Goal: Task Accomplishment & Management: Complete application form

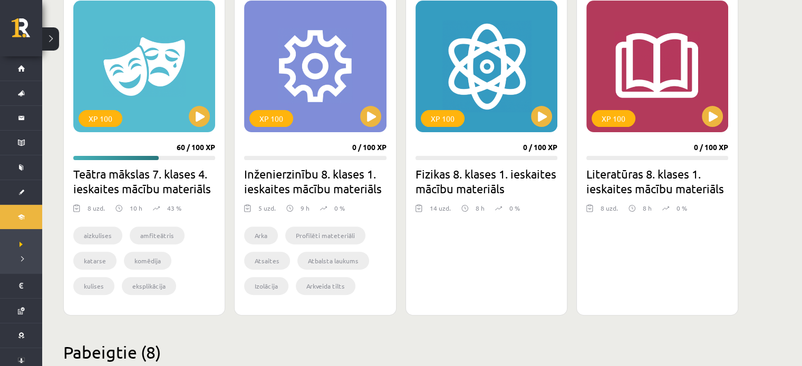
scroll to position [312, 0]
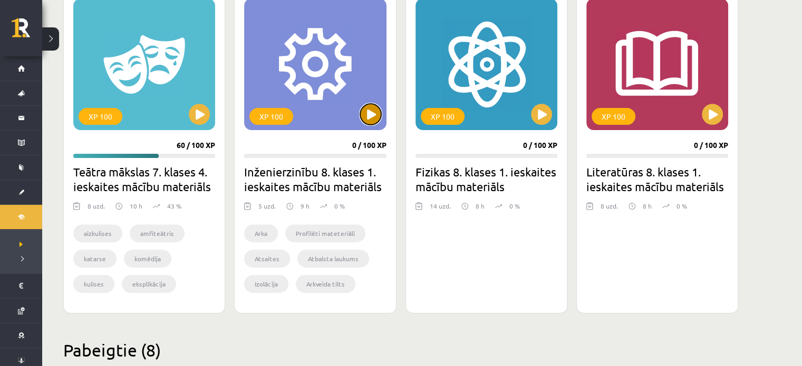
click at [369, 123] on button at bounding box center [370, 114] width 21 height 21
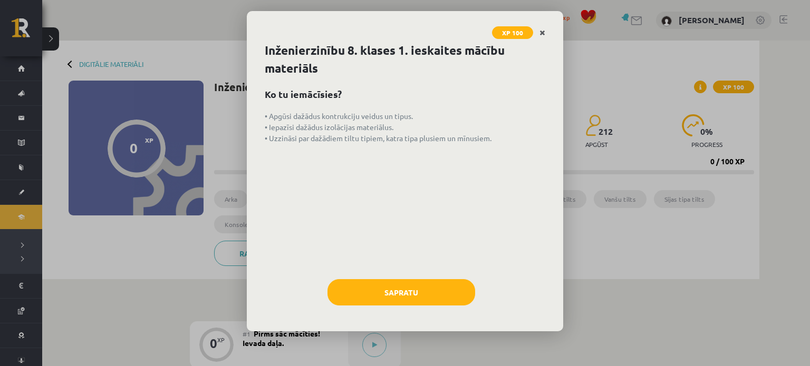
click at [542, 30] on icon "Close" at bounding box center [542, 33] width 6 height 7
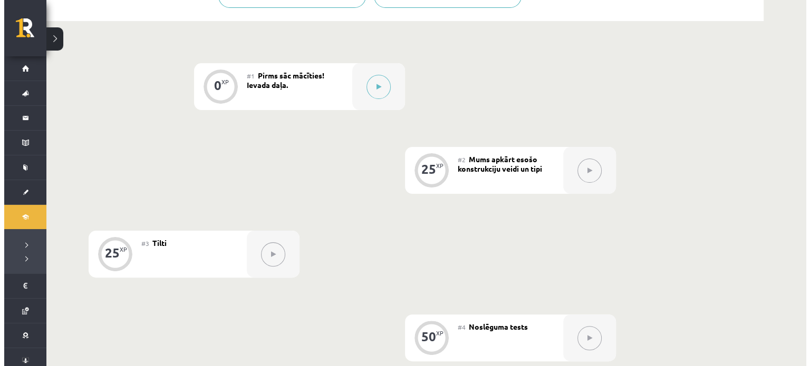
scroll to position [260, 0]
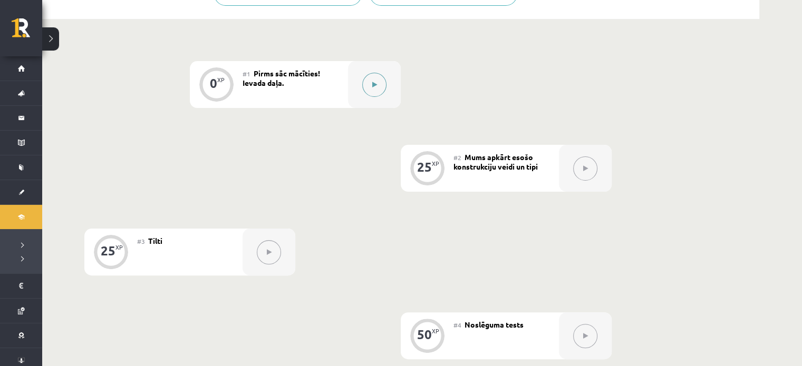
click at [370, 87] on button at bounding box center [374, 85] width 24 height 24
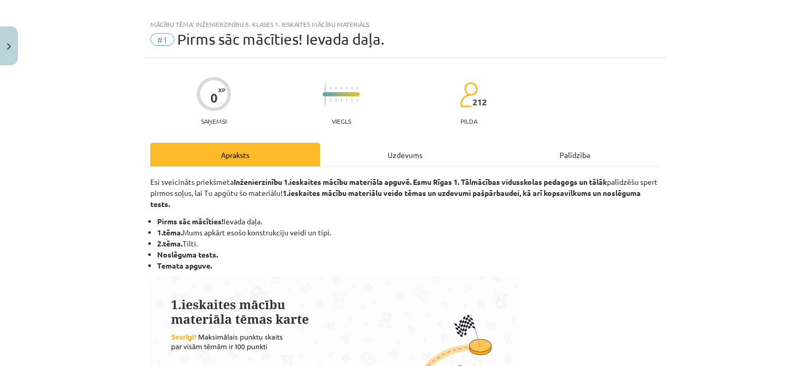
scroll to position [11, 0]
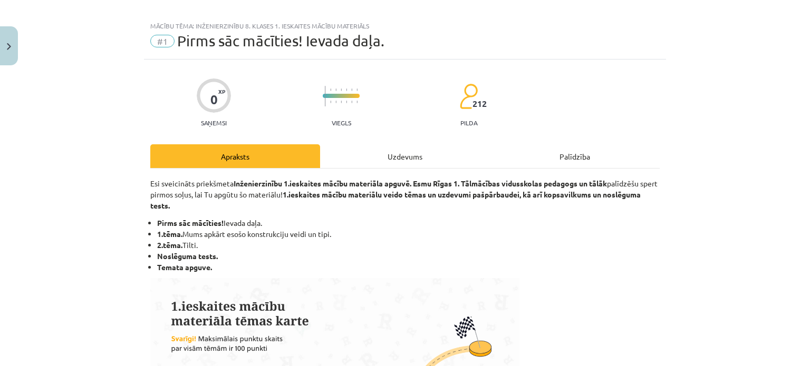
click at [382, 156] on div "Uzdevums" at bounding box center [405, 156] width 170 height 24
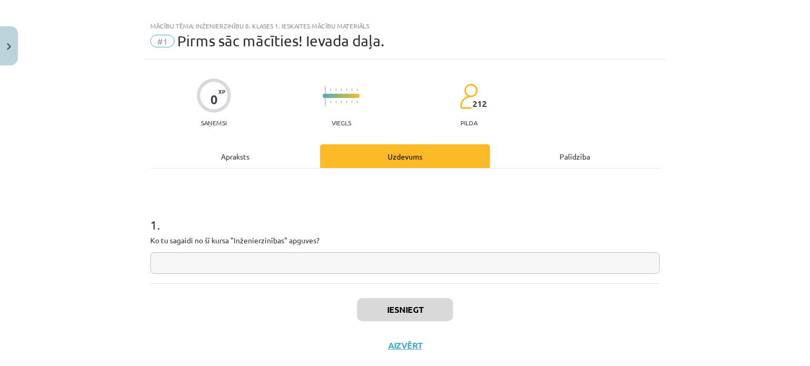
scroll to position [26, 0]
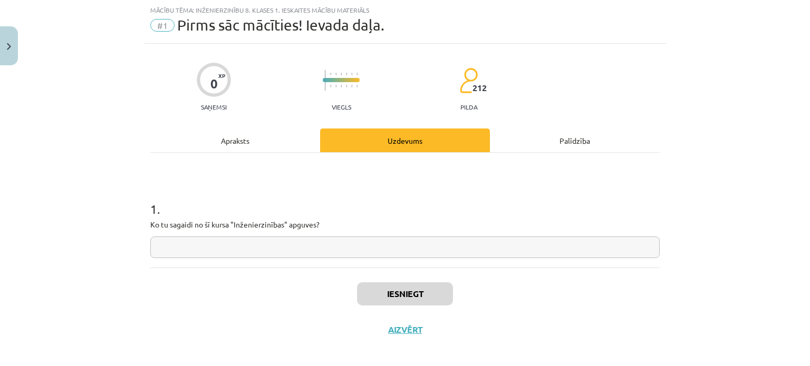
click at [382, 156] on div "1 . Ko tu sagaidi no šī kursa "Inženierzinības" apguves?" at bounding box center [404, 210] width 509 height 115
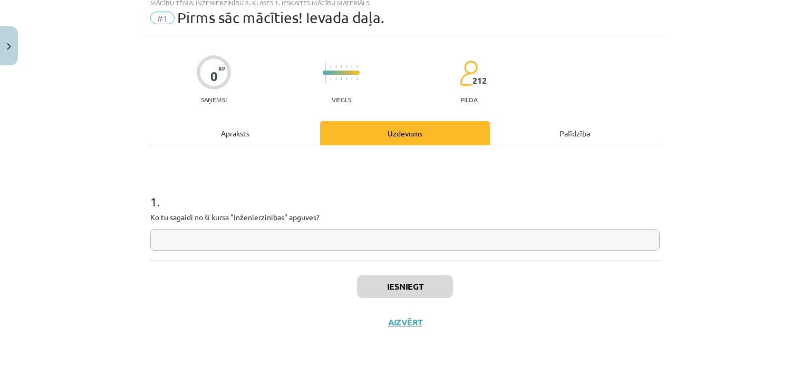
scroll to position [33, 0]
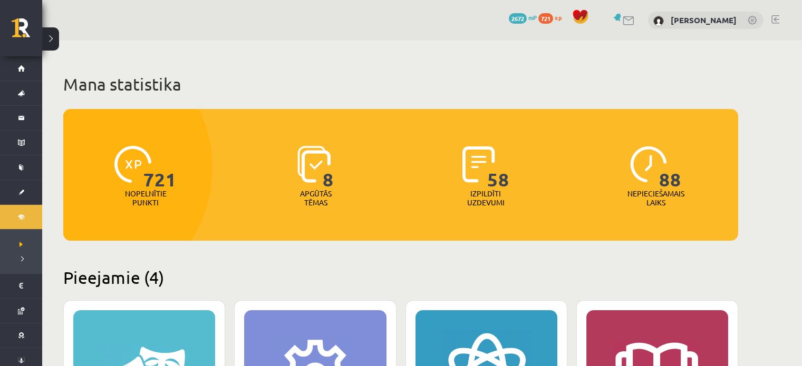
scroll to position [312, 0]
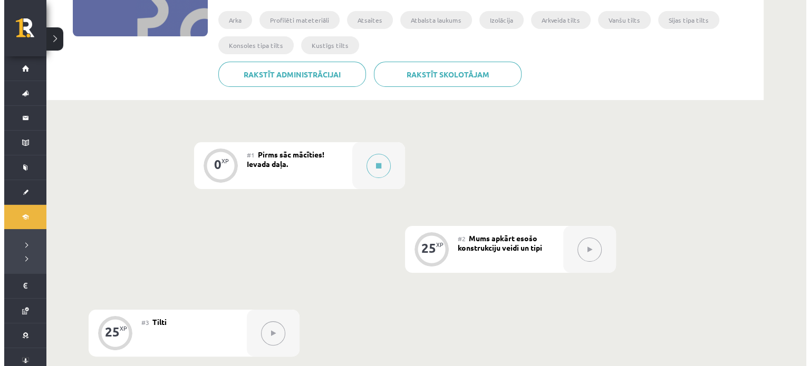
scroll to position [181, 0]
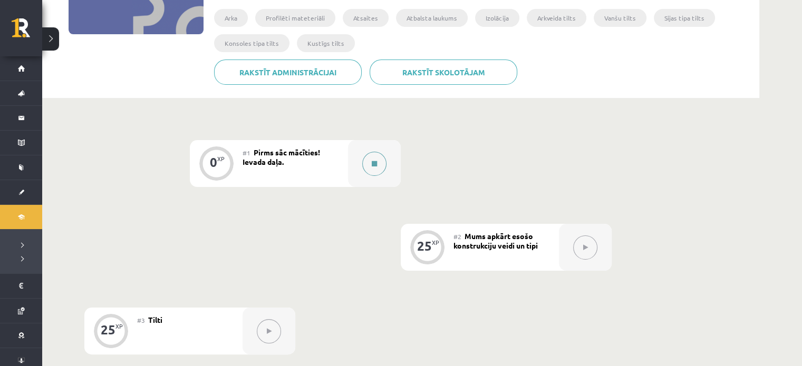
click at [374, 172] on button at bounding box center [374, 164] width 24 height 24
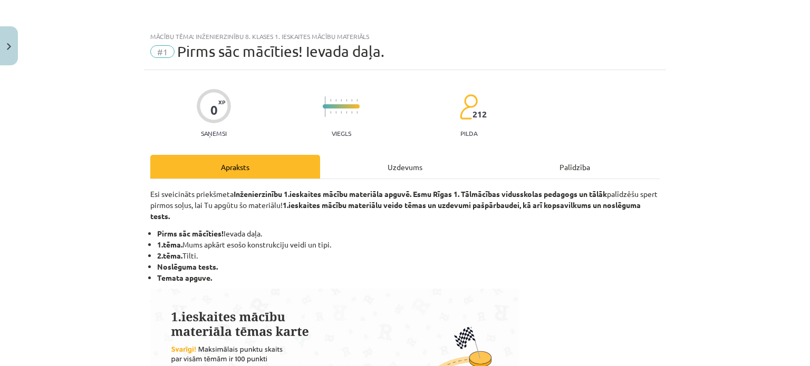
click at [402, 165] on div "Uzdevums" at bounding box center [405, 167] width 170 height 24
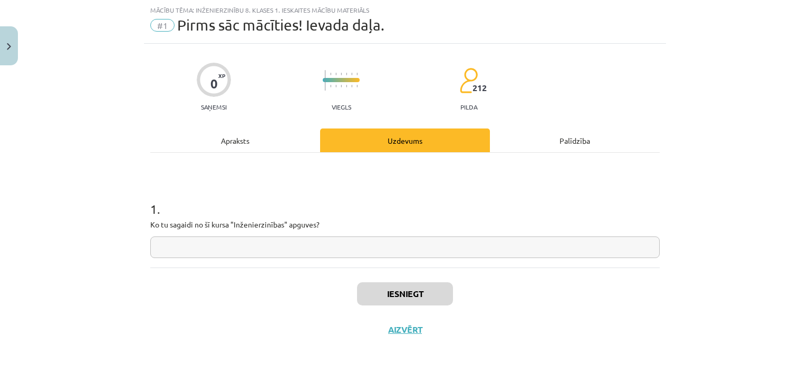
click at [360, 244] on input "text" at bounding box center [404, 248] width 509 height 22
paste input "**********"
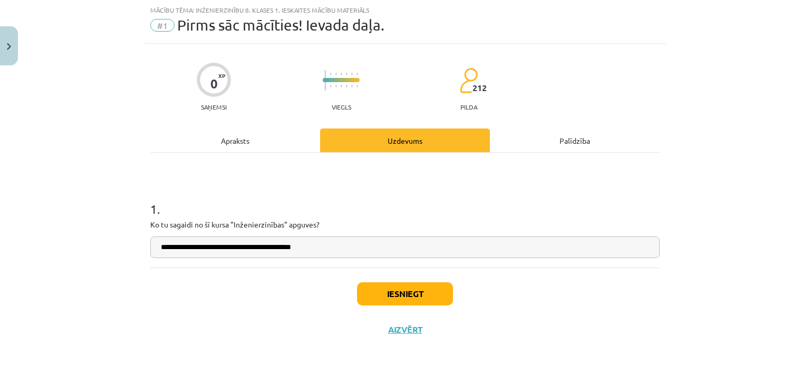
type input "**********"
click at [386, 295] on button "Iesniegt" at bounding box center [405, 294] width 96 height 23
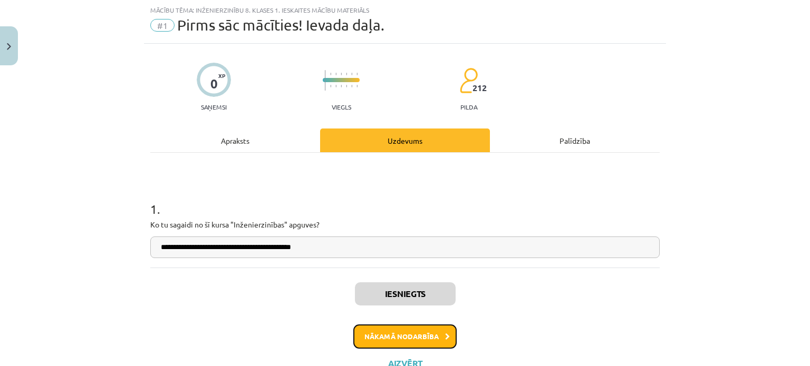
click at [411, 341] on button "Nākamā nodarbība" at bounding box center [404, 337] width 103 height 24
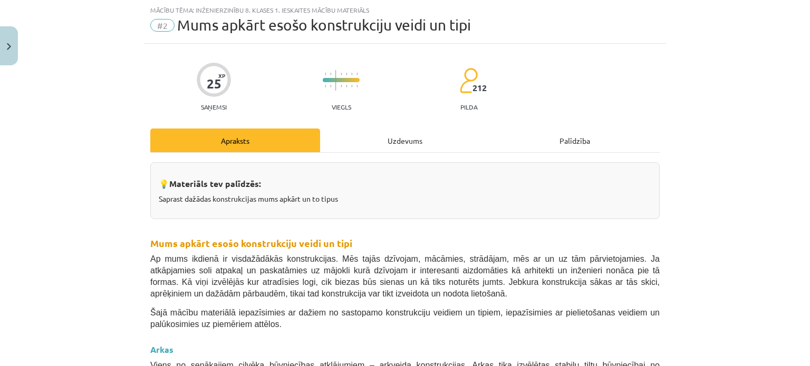
click at [392, 130] on div "Uzdevums" at bounding box center [405, 141] width 170 height 24
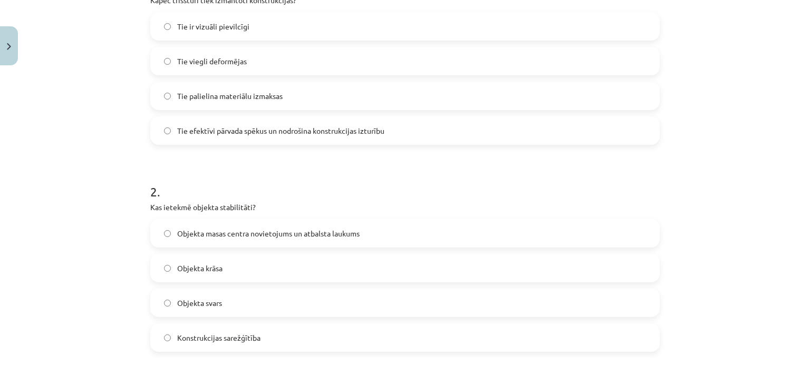
scroll to position [250, 0]
click at [747, 146] on div "Mācību tēma: Inženierzinību 8. klases 1. ieskaites mācību materiāls #2 Mums apk…" at bounding box center [405, 183] width 810 height 366
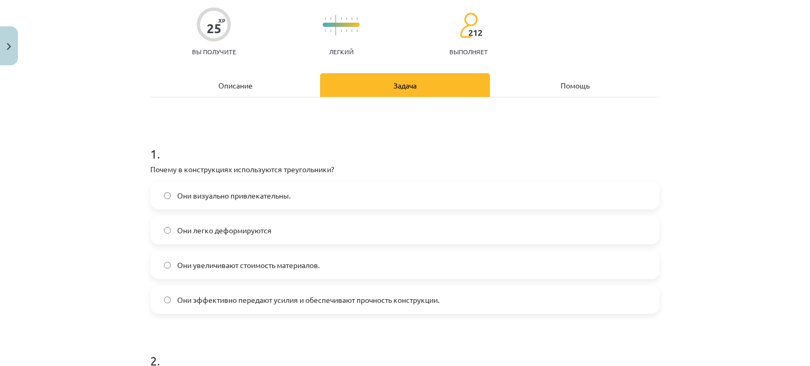
scroll to position [84, 0]
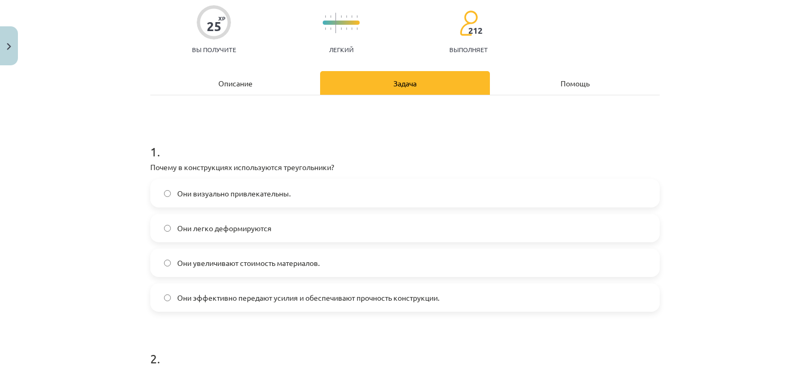
click at [207, 297] on font "Они эффективно передают усилия и обеспечивают прочность конструкции." at bounding box center [308, 297] width 262 height 9
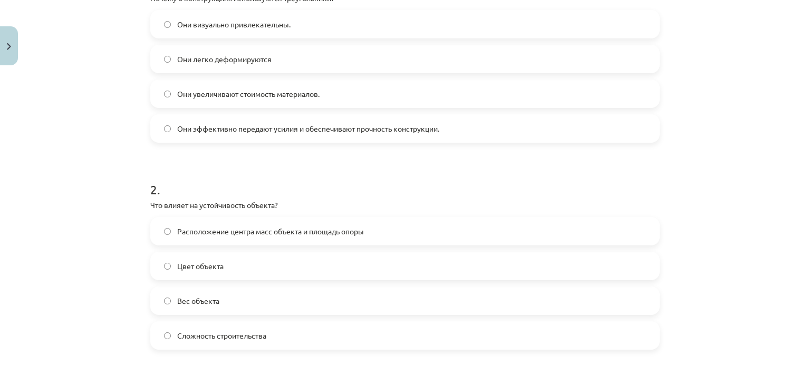
scroll to position [255, 0]
click at [221, 231] on font "Расположение центра масс объекта и площадь опоры" at bounding box center [270, 229] width 187 height 9
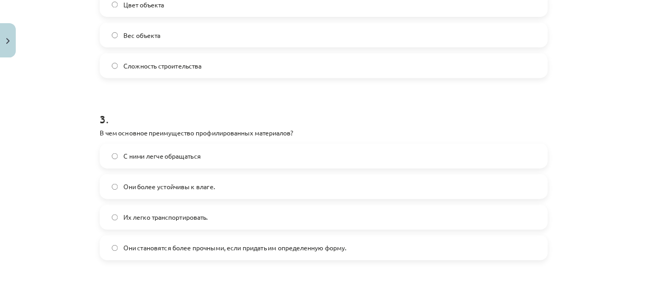
scroll to position [515, 0]
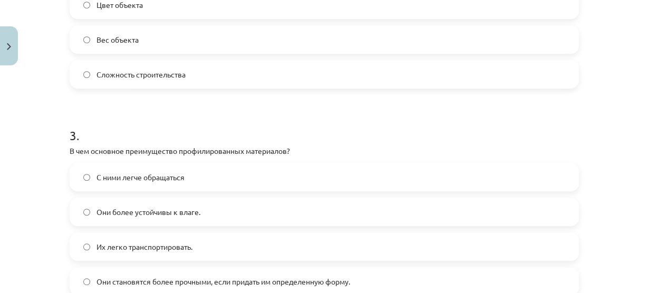
drag, startPoint x: 793, startPoint y: 1, endPoint x: 23, endPoint y: 207, distance: 796.9
click at [23, 207] on div "Тема исследования: Инженерное дело, 8 класс, учебный материал для теста 1 класс…" at bounding box center [324, 146] width 648 height 293
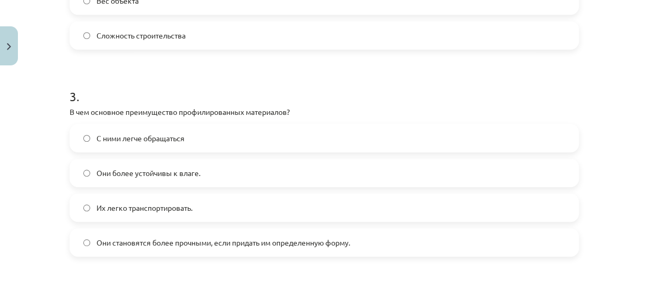
scroll to position [565, 0]
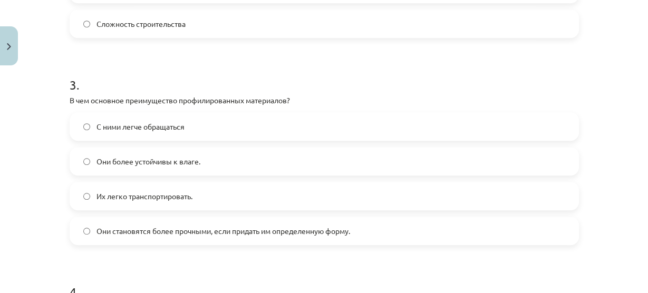
click at [92, 225] on label "Они становятся более прочными, если придать им определенную форму." at bounding box center [324, 231] width 507 height 26
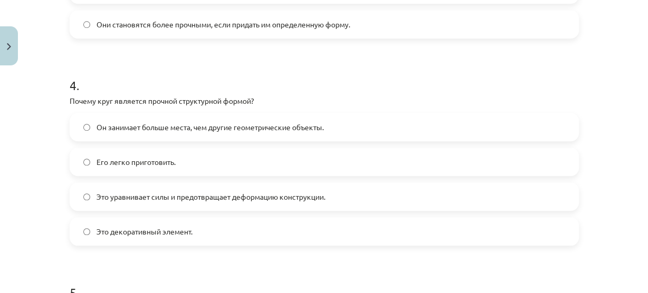
scroll to position [810, 0]
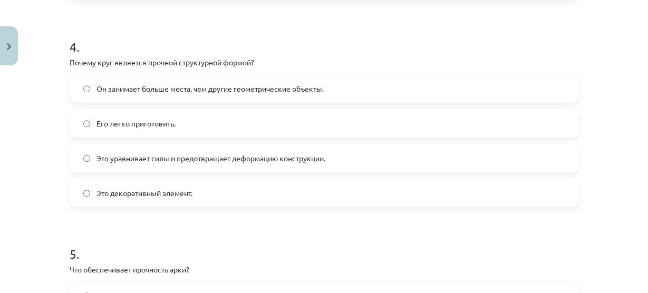
click at [147, 153] on span "Это уравнивает силы и предотвращает деформацию конструкции." at bounding box center [211, 158] width 229 height 11
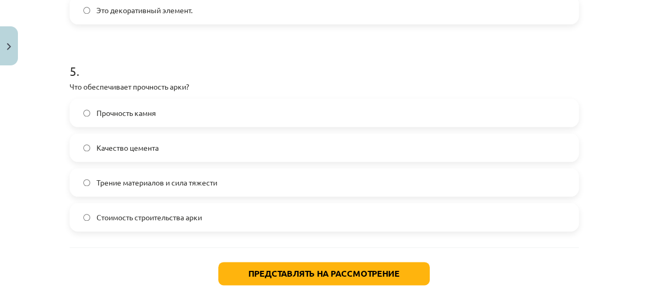
scroll to position [997, 0]
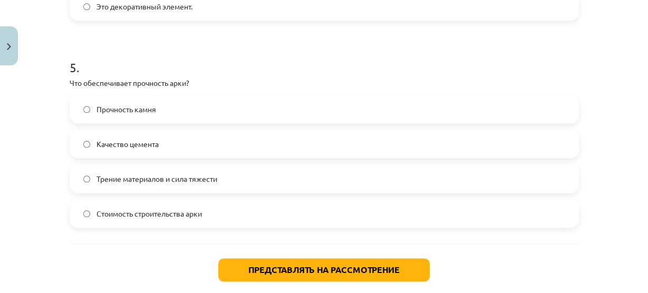
click at [106, 155] on label "Качество цемента" at bounding box center [324, 144] width 507 height 26
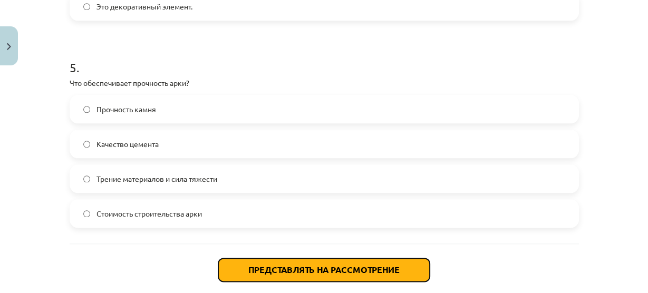
click at [238, 263] on button "Представлять на рассмотрение" at bounding box center [323, 269] width 211 height 23
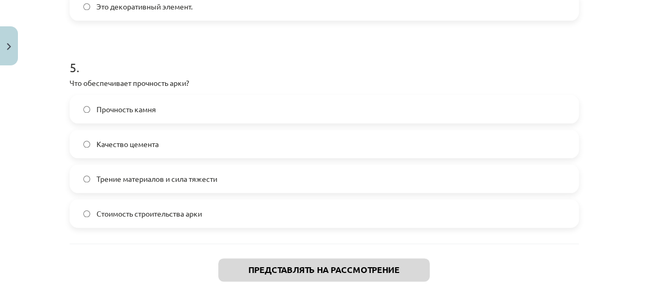
click at [110, 173] on span "Трение материалов и сила тяжести" at bounding box center [157, 178] width 121 height 11
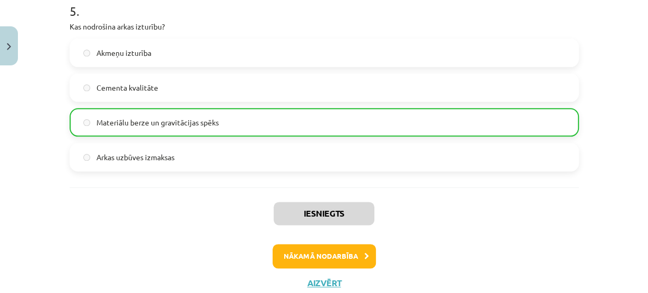
click at [392, 43] on label "Akmeņu izturība" at bounding box center [324, 53] width 507 height 26
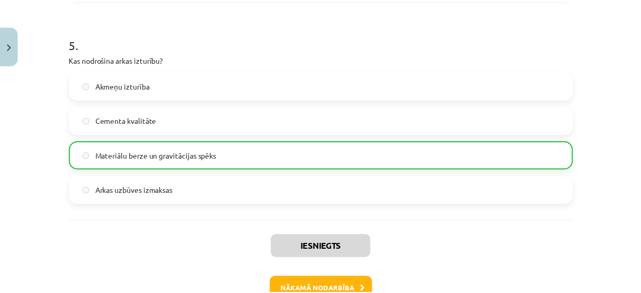
scroll to position [1086, 0]
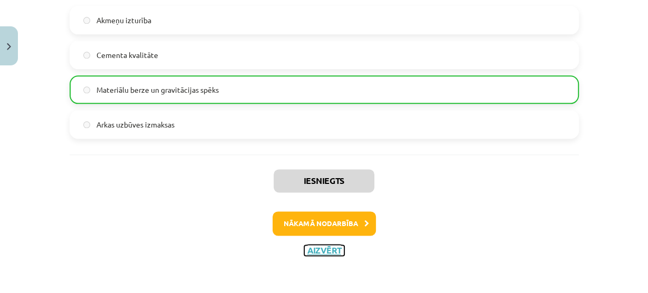
click at [312, 251] on button "Aizvērt" at bounding box center [324, 250] width 40 height 11
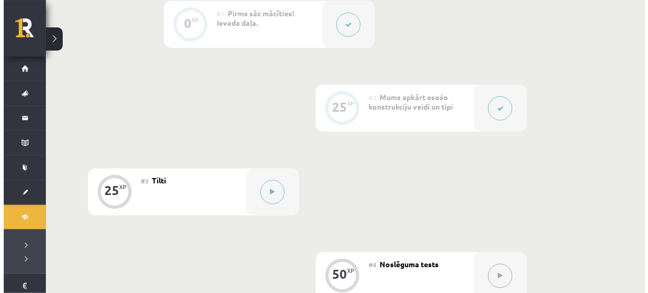
scroll to position [322, 0]
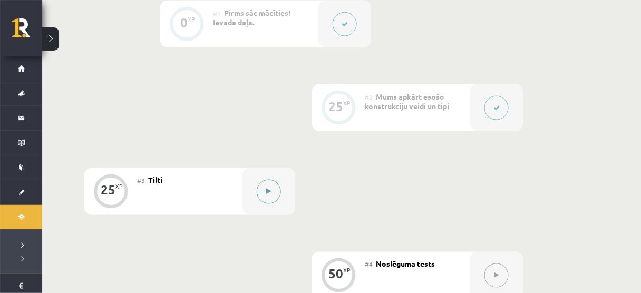
click at [269, 192] on icon at bounding box center [269, 192] width 5 height 6
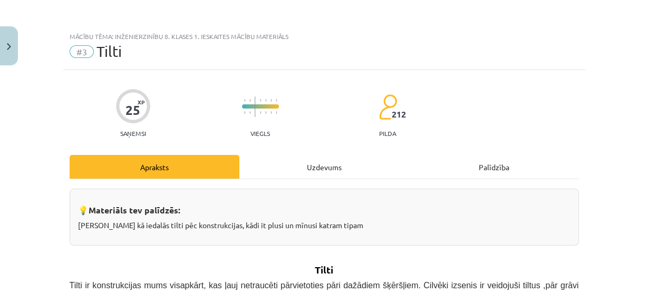
click at [291, 170] on div "Uzdevums" at bounding box center [324, 167] width 170 height 24
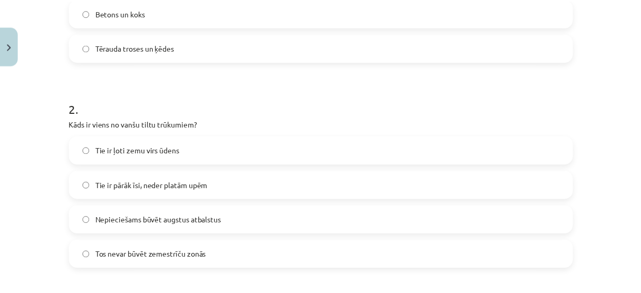
scroll to position [334, 0]
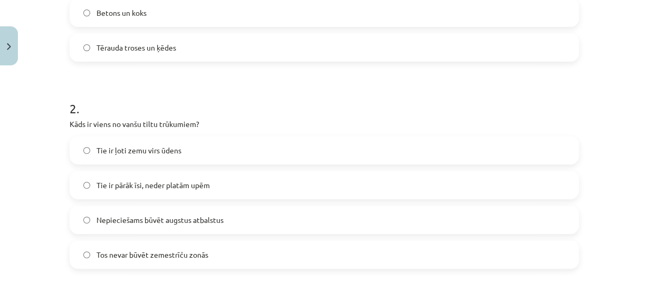
click at [6, 65] on div "Mācību tēma: Inženierzinību 8. klases 1. ieskaites mācību materiāls #3 Tilti 25…" at bounding box center [324, 146] width 648 height 293
click at [9, 51] on button "Close" at bounding box center [9, 45] width 18 height 39
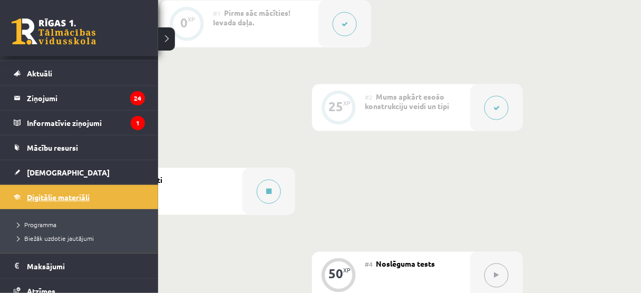
scroll to position [20, 0]
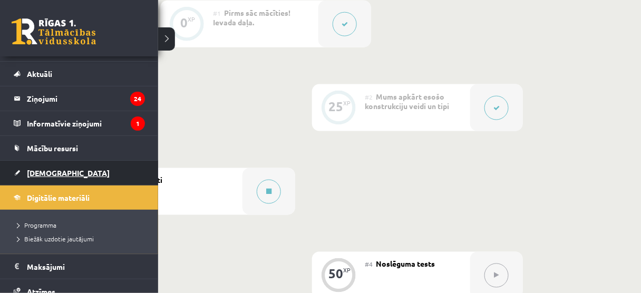
click at [75, 168] on link "[DEMOGRAPHIC_DATA]" at bounding box center [79, 173] width 131 height 24
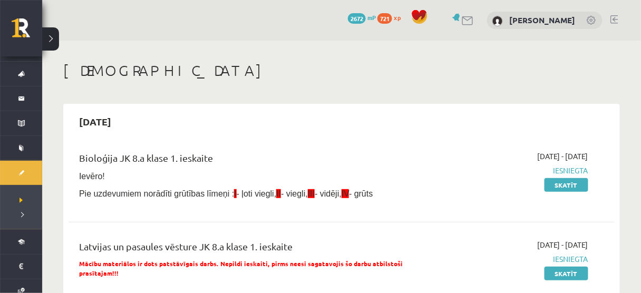
click at [333, 107] on div "2025-09-15 Bioloģija JK 8.a klase 1. ieskaite Ievēro! Pie uzdevumiem norādīti g…" at bounding box center [341, 208] width 557 height 209
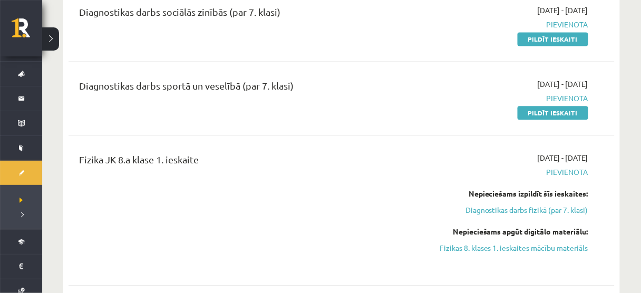
scroll to position [491, 0]
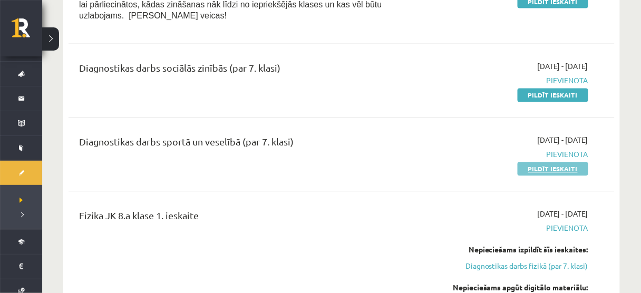
click at [534, 165] on link "Pildīt ieskaiti" at bounding box center [553, 169] width 71 height 14
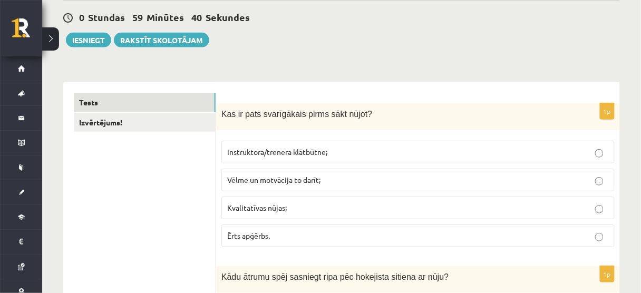
scroll to position [97, 0]
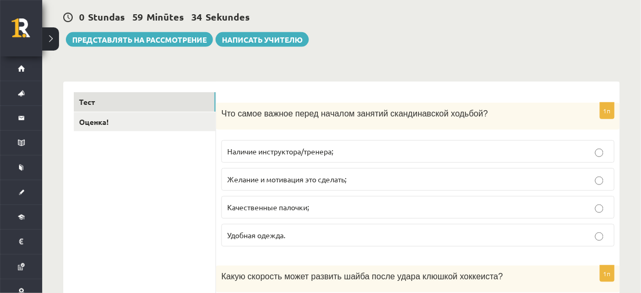
click at [407, 38] on div "0 Stundas 59 Minūtes 34 Sekundes Представлять на рассмотрение Написать учителю" at bounding box center [341, 22] width 557 height 47
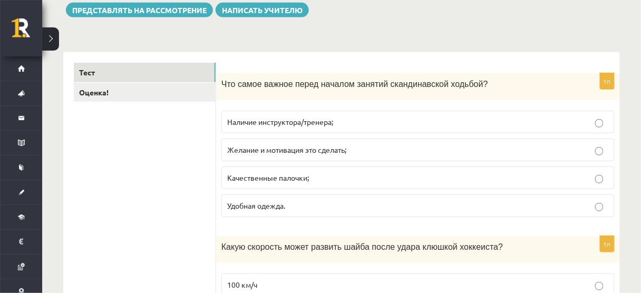
scroll to position [128, 0]
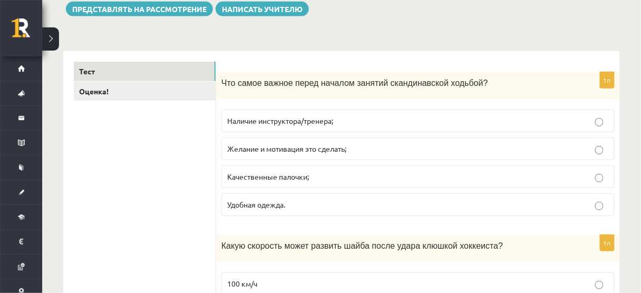
click at [295, 177] on font "Качественные палочки;" at bounding box center [268, 176] width 82 height 9
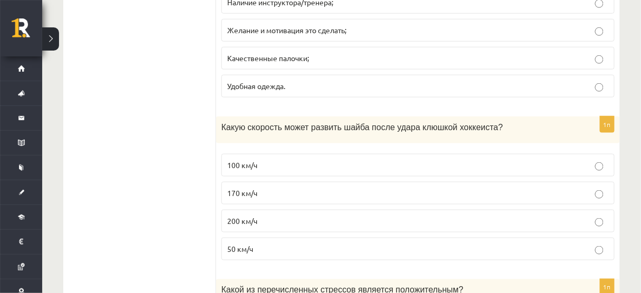
scroll to position [247, 0]
click at [236, 166] on font "100 км/ч" at bounding box center [242, 163] width 30 height 9
click at [291, 193] on p "170 км/ч" at bounding box center [418, 192] width 382 height 11
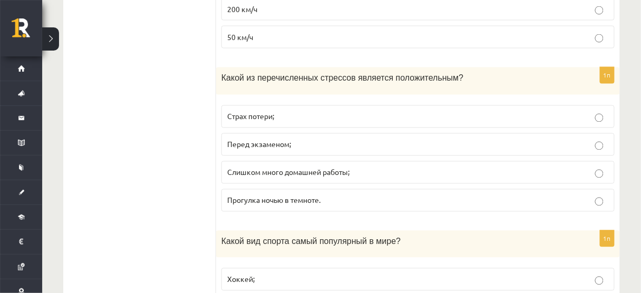
scroll to position [458, 0]
click at [275, 143] on font "Перед экзаменом;" at bounding box center [259, 144] width 64 height 9
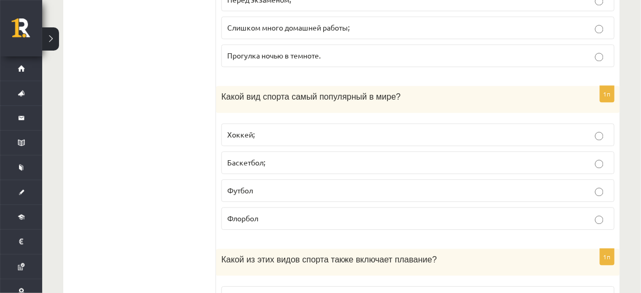
scroll to position [605, 0]
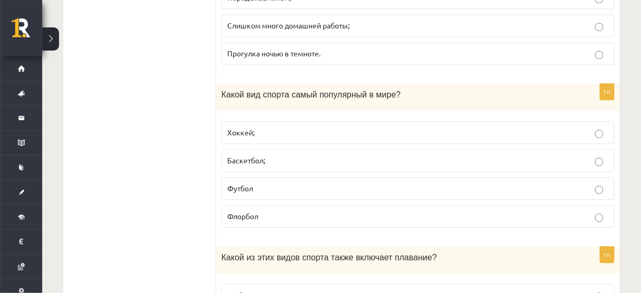
click at [266, 183] on p "Футбол" at bounding box center [418, 188] width 382 height 11
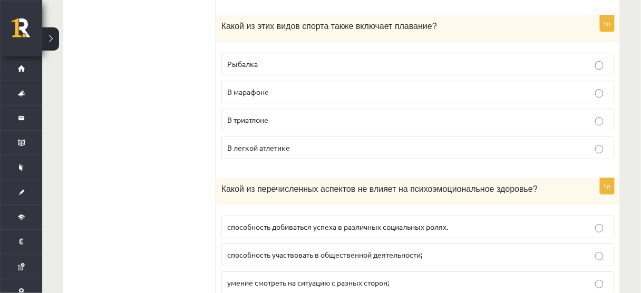
scroll to position [837, 0]
click at [239, 115] on font "В триатлоне" at bounding box center [247, 119] width 41 height 9
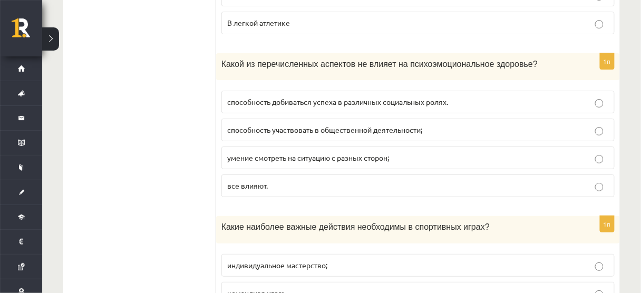
scroll to position [965, 0]
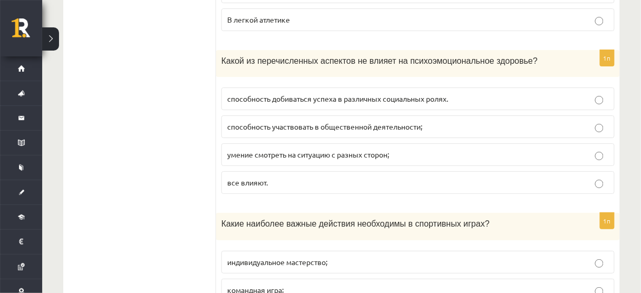
click at [287, 160] on fieldset "способность добиваться успеха в различных социальных ролях. способность участво…" at bounding box center [417, 139] width 393 height 115
click at [285, 177] on p "все влияют." at bounding box center [418, 182] width 382 height 11
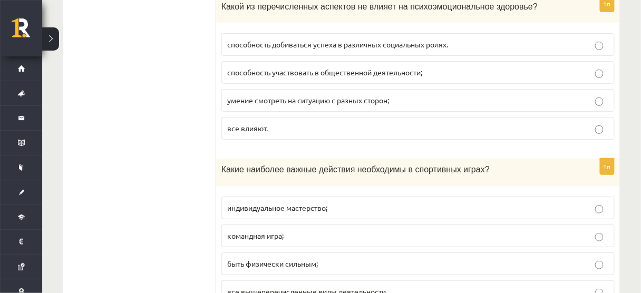
scroll to position [1019, 0]
click at [285, 176] on div "Какие наиболее важные действия необходимы в спортивных играх?" at bounding box center [418, 172] width 404 height 27
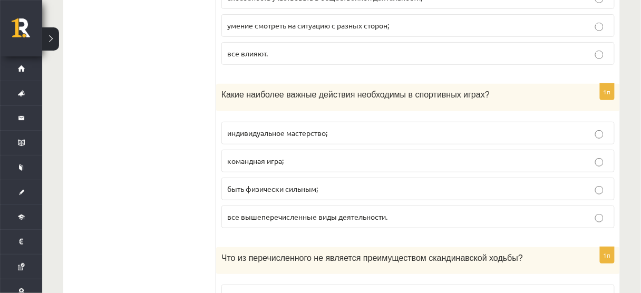
scroll to position [1099, 0]
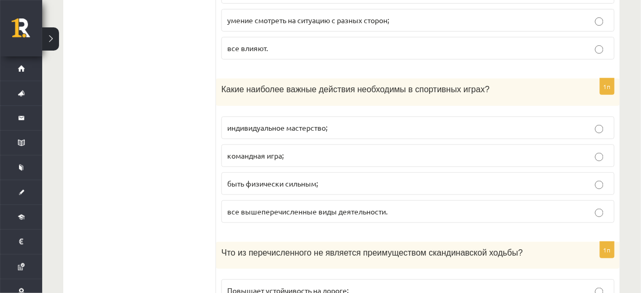
click at [310, 150] on p "командная игра;" at bounding box center [418, 155] width 382 height 11
click at [285, 207] on font "все вышеперечисленные виды деятельности." at bounding box center [307, 211] width 160 height 9
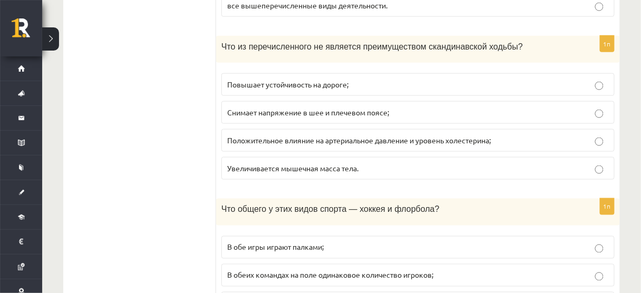
scroll to position [1310, 0]
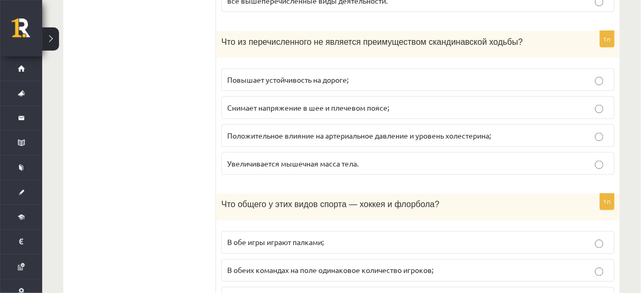
click at [320, 158] on label "Увеличивается мышечная масса тела." at bounding box center [417, 163] width 393 height 23
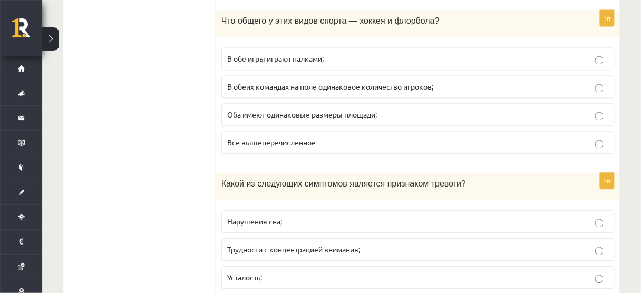
scroll to position [1493, 0]
click at [291, 52] on label "В обе игры играют палками;" at bounding box center [417, 60] width 393 height 23
click at [344, 138] on p "Все вышеперечисленное" at bounding box center [418, 143] width 382 height 11
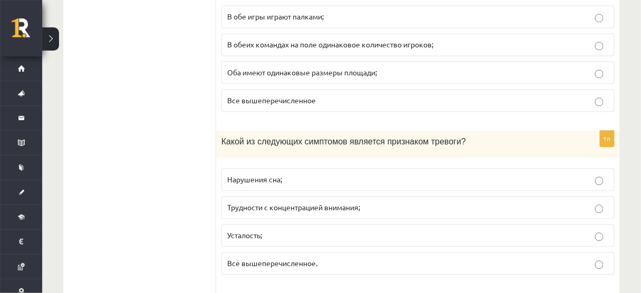
scroll to position [1540, 0]
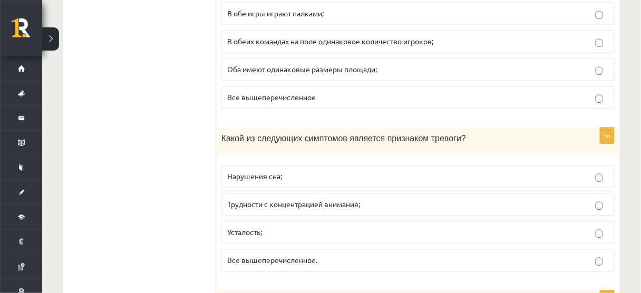
click at [288, 249] on label "Все вышеперечисленное." at bounding box center [417, 260] width 393 height 23
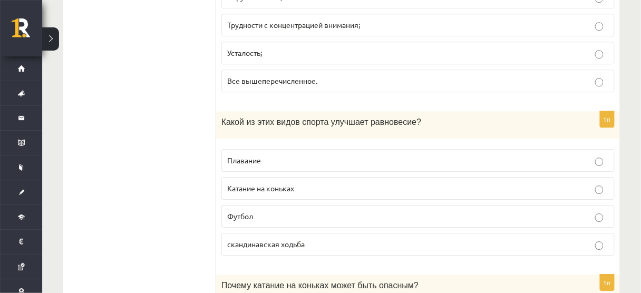
scroll to position [1724, 0]
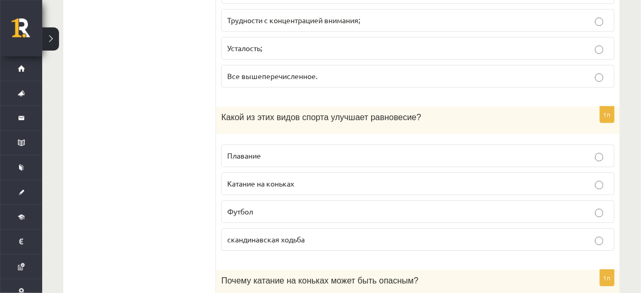
click at [272, 179] on font "Катание на коньках" at bounding box center [260, 183] width 67 height 9
click at [245, 235] on font "скандинавская ходьба" at bounding box center [266, 239] width 78 height 9
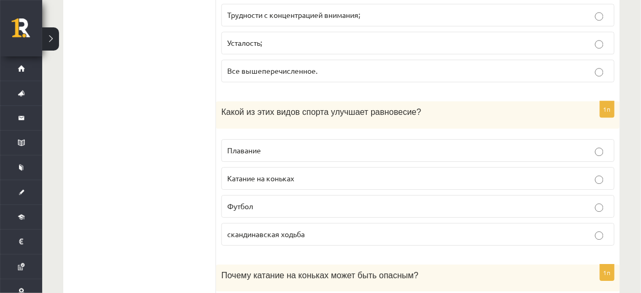
click at [254, 167] on label "Катание на коньках" at bounding box center [417, 178] width 393 height 23
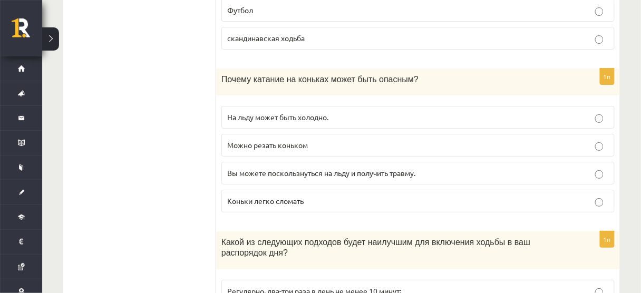
scroll to position [1926, 0]
click at [252, 167] on p "Вы можете поскользнуться на льду и получить травму." at bounding box center [418, 172] width 382 height 11
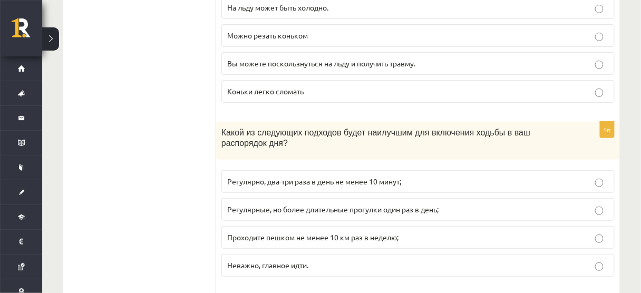
scroll to position [2092, 0]
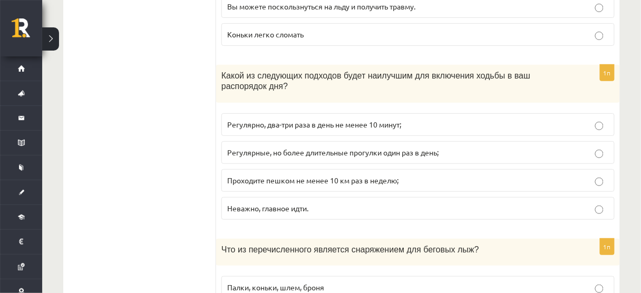
click at [262, 169] on label "Проходите пешком не менее 10 км раз в неделю;" at bounding box center [417, 180] width 393 height 23
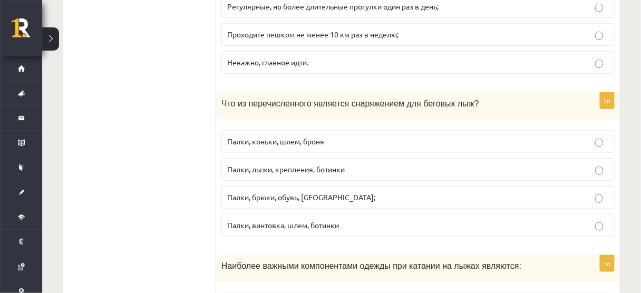
scroll to position [2253, 0]
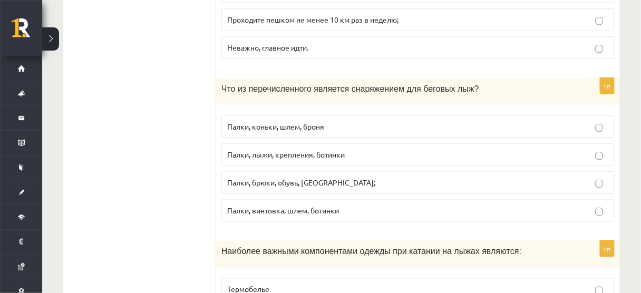
click at [286, 143] on label "Палки, лыжи, крепления, ботинки" at bounding box center [417, 154] width 393 height 23
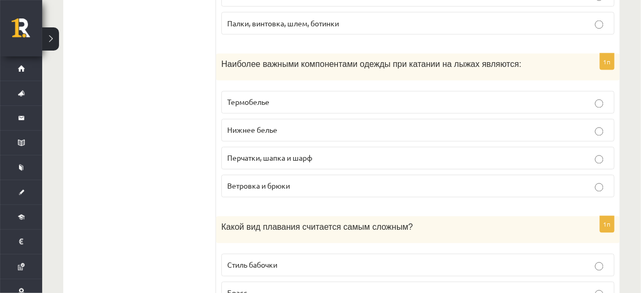
scroll to position [2442, 0]
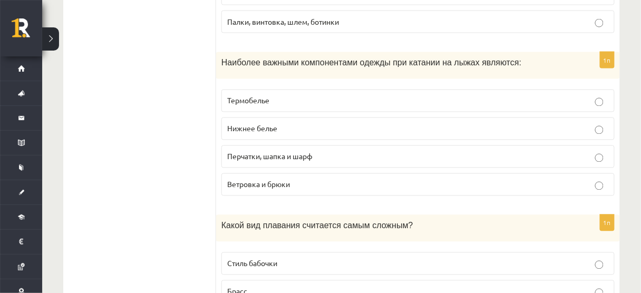
click at [302, 95] on p "Термобелье" at bounding box center [418, 100] width 382 height 11
click at [304, 95] on p "Термобелье" at bounding box center [418, 100] width 382 height 11
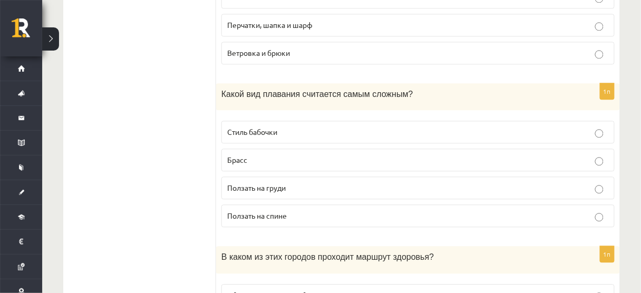
scroll to position [2574, 0]
click at [293, 120] on label "Стиль бабочки" at bounding box center [417, 131] width 393 height 23
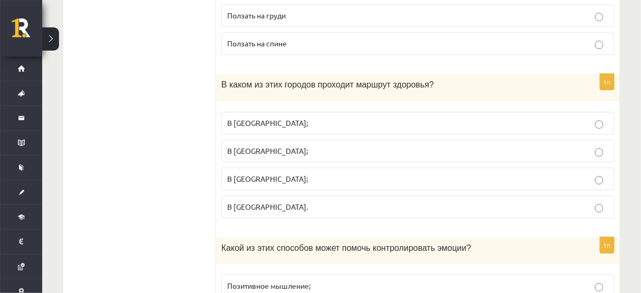
scroll to position [2744, 0]
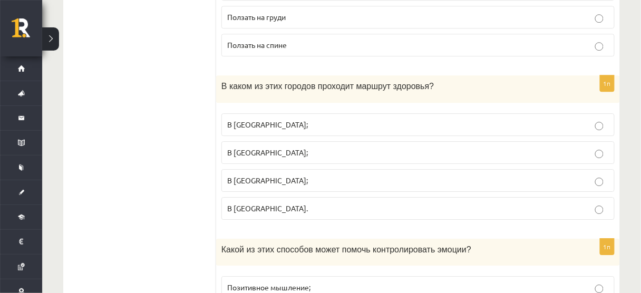
click at [292, 175] on p "В Юрмале;" at bounding box center [418, 180] width 382 height 11
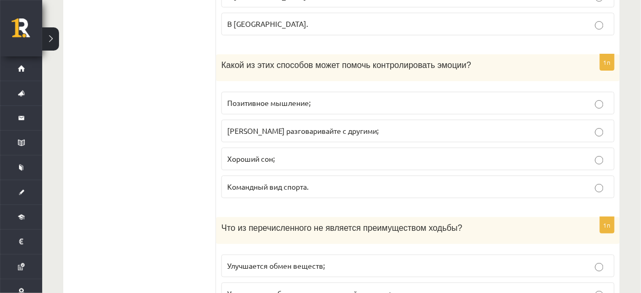
scroll to position [2936, 0]
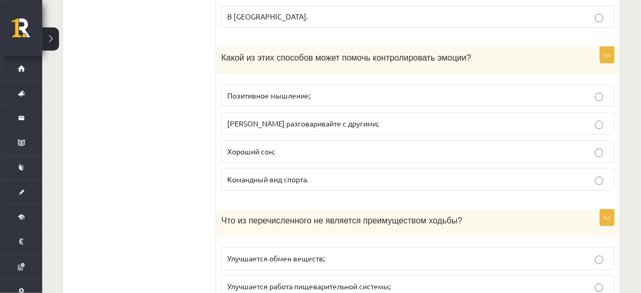
click at [240, 140] on label "Хороший сон;" at bounding box center [417, 151] width 393 height 23
click at [269, 90] on p "Позитивное мышление;" at bounding box center [418, 95] width 382 height 11
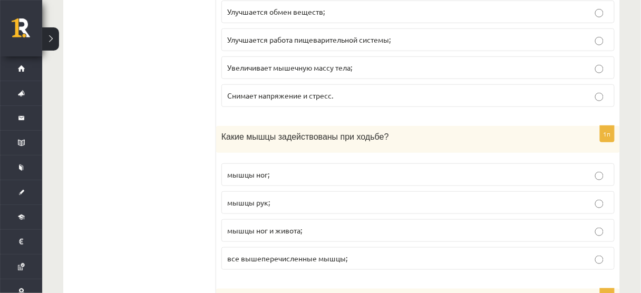
scroll to position [3191, 0]
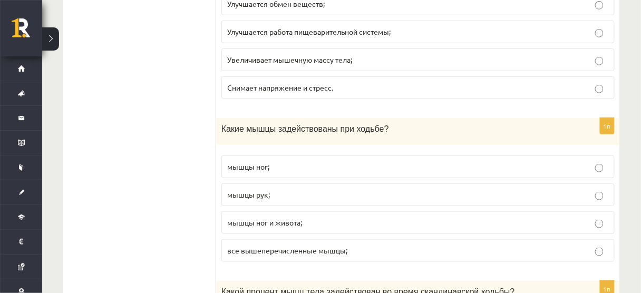
click at [297, 239] on label "все вышеперечисленные мышцы;" at bounding box center [417, 250] width 393 height 23
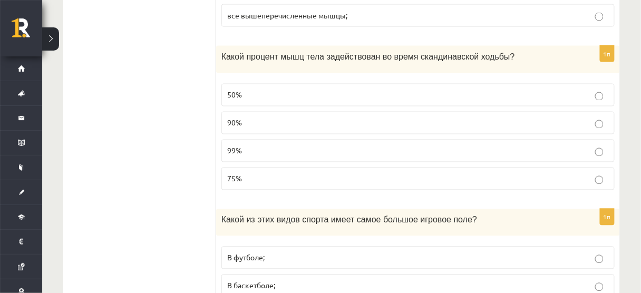
scroll to position [3425, 0]
click at [297, 253] on p "В футболе;" at bounding box center [418, 258] width 382 height 11
click at [363, 174] on p "75%" at bounding box center [418, 179] width 382 height 11
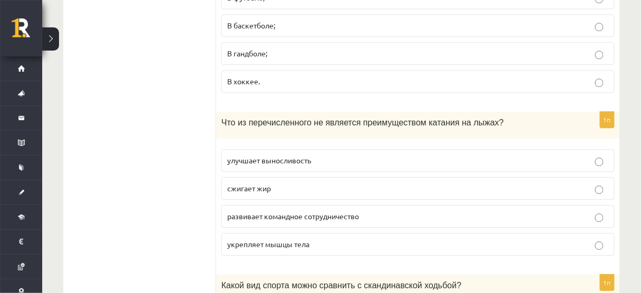
scroll to position [3689, 0]
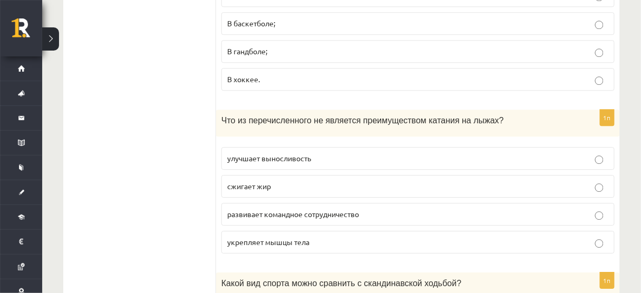
click at [236, 209] on p "развивает командное сотрудничество" at bounding box center [418, 214] width 382 height 11
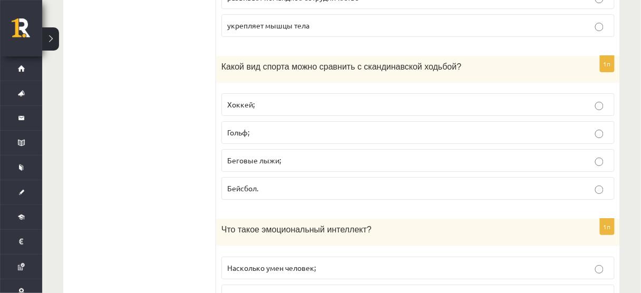
scroll to position [3906, 0]
click at [253, 155] on font "Беговые лыжи;" at bounding box center [254, 159] width 54 height 9
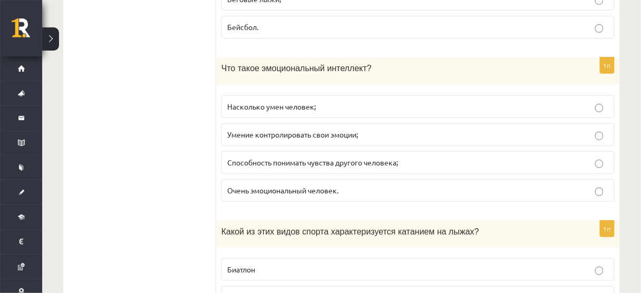
scroll to position [4075, 0]
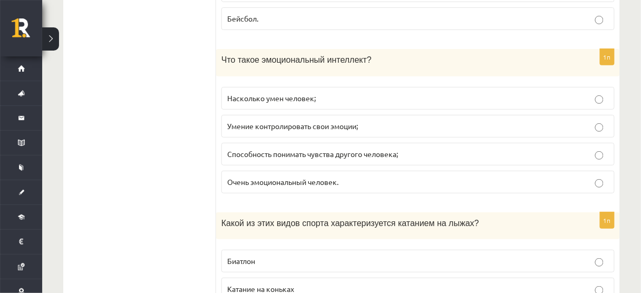
click at [253, 143] on label "Способность понимать чувства другого человека;" at bounding box center [417, 154] width 393 height 23
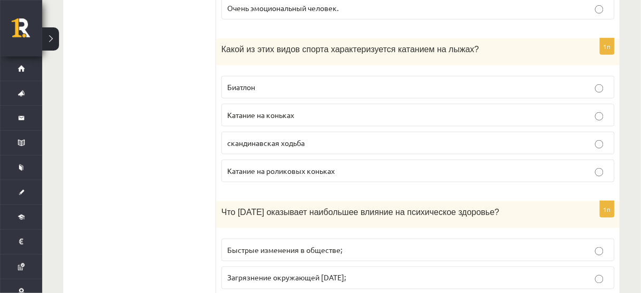
scroll to position [4248, 0]
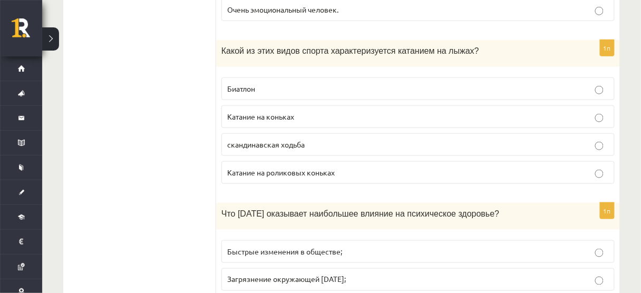
click at [269, 168] on font "Катание на роликовых коньках" at bounding box center [281, 172] width 108 height 9
click at [276, 83] on p "Биатлон" at bounding box center [418, 88] width 382 height 11
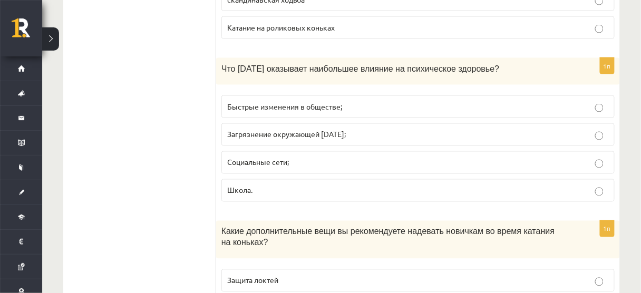
scroll to position [4398, 0]
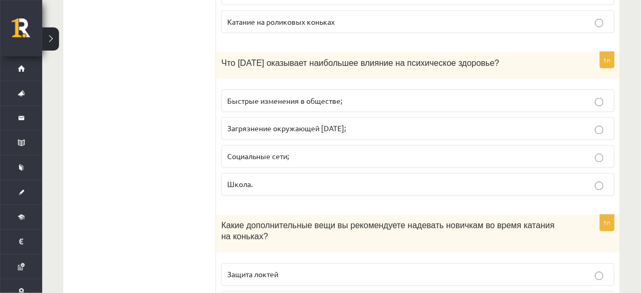
click at [301, 151] on p "Социальные сети;" at bounding box center [418, 156] width 382 height 11
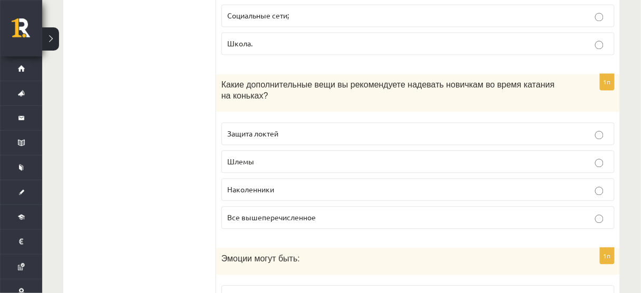
scroll to position [4550, 0]
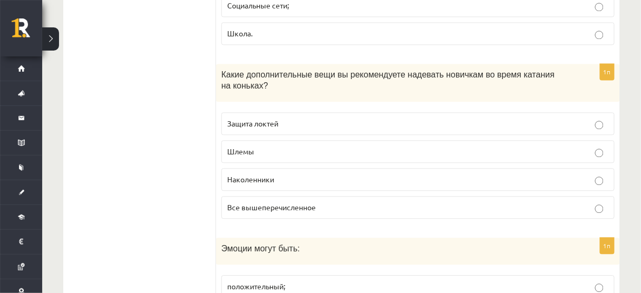
click at [260, 202] on font "Все вышеперечисленное" at bounding box center [271, 206] width 89 height 9
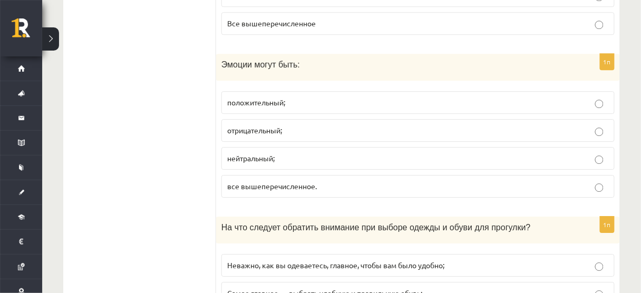
scroll to position [4735, 0]
click at [257, 180] on p "все вышеперечисленное." at bounding box center [418, 185] width 382 height 11
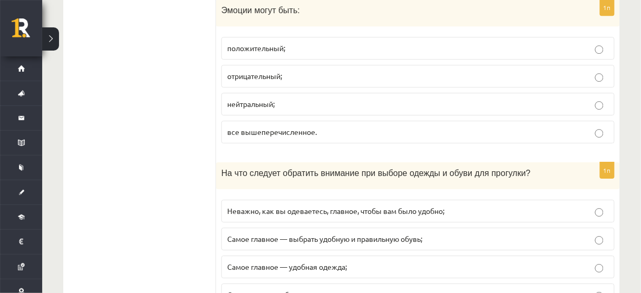
scroll to position [4795, 0]
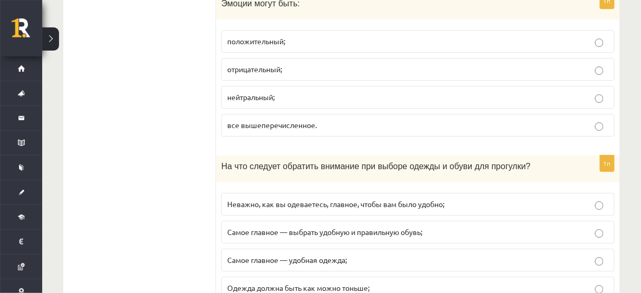
click at [318, 249] on label "Самое главное — удобная одежда;" at bounding box center [417, 260] width 393 height 23
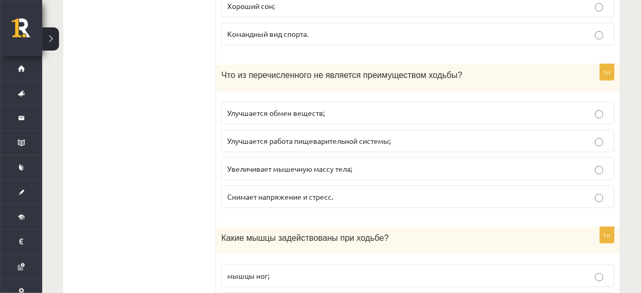
scroll to position [3081, 0]
click at [279, 165] on font "Увеличивает мышечную массу тела;" at bounding box center [289, 169] width 125 height 9
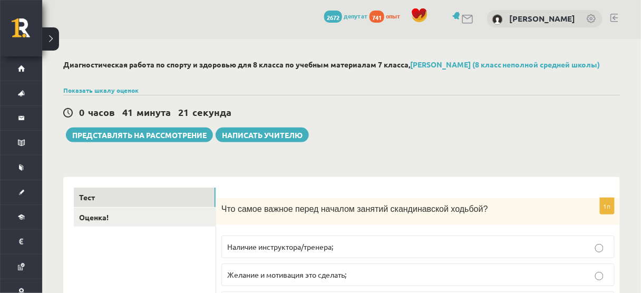
scroll to position [0, 0]
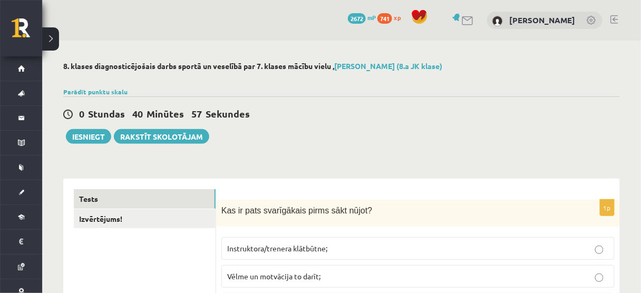
click at [277, 112] on div "0 Stundas 40 Minūtes 57 Sekundes" at bounding box center [341, 115] width 557 height 14
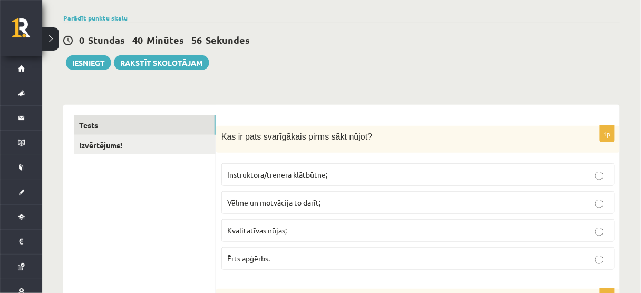
scroll to position [75, 0]
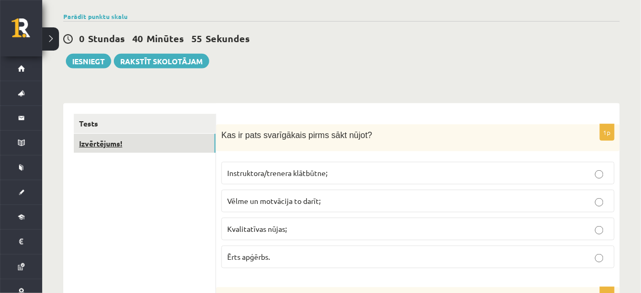
click at [119, 151] on link "Izvērtējums!" at bounding box center [145, 144] width 142 height 20
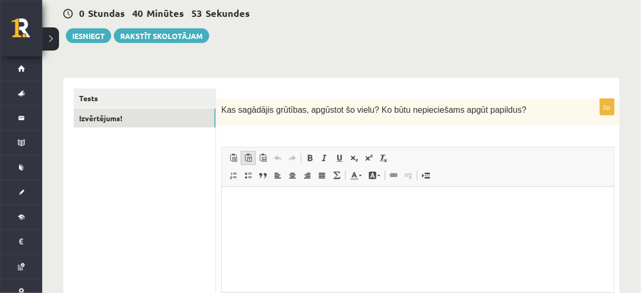
scroll to position [0, 0]
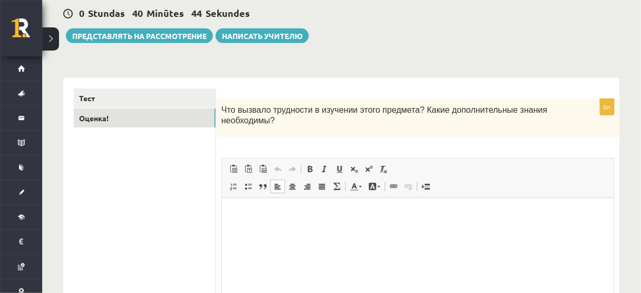
click at [350, 209] on p "Визуальный текстовый редактор, wiswyg-editor-user-answer-47024866209640" at bounding box center [417, 213] width 371 height 11
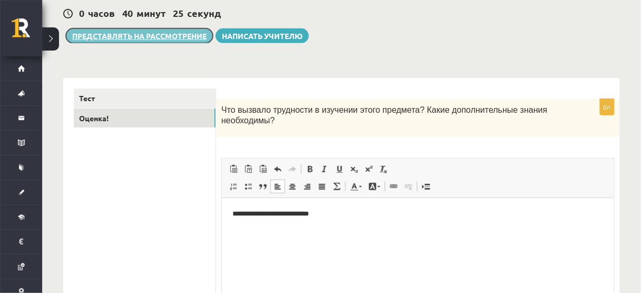
click at [191, 32] on font "Представлять на рассмотрение" at bounding box center [139, 35] width 134 height 9
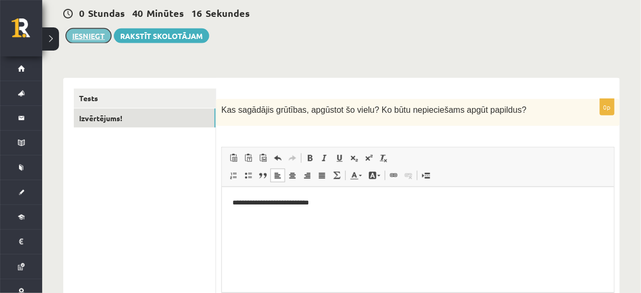
click at [94, 35] on button "Iesniegt" at bounding box center [88, 35] width 45 height 15
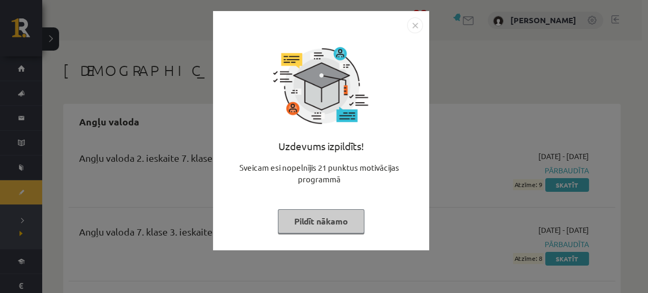
click at [412, 26] on img "Close" at bounding box center [415, 25] width 16 height 16
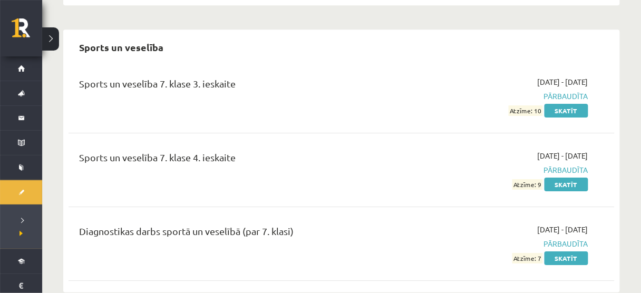
scroll to position [4854, 0]
drag, startPoint x: 556, startPoint y: 196, endPoint x: 560, endPoint y: 206, distance: 10.4
click at [560, 224] on div "[DATE] - [DATE] Pārbaudīta Atzīme: 7 Skatīt" at bounding box center [508, 244] width 175 height 40
click at [560, 252] on link "Skatīt" at bounding box center [567, 259] width 44 height 14
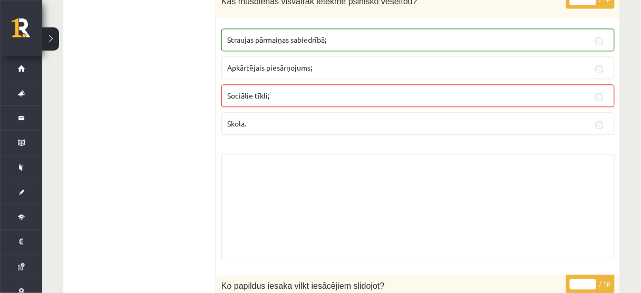
scroll to position [7581, 0]
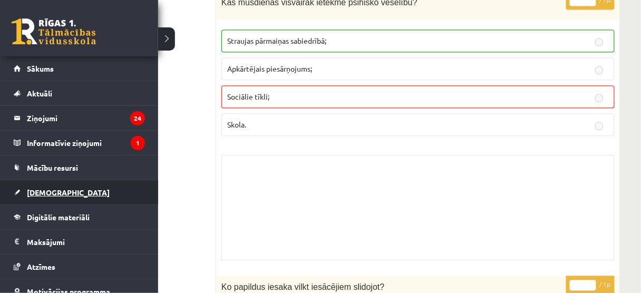
click at [42, 192] on span "[DEMOGRAPHIC_DATA]" at bounding box center [68, 192] width 83 height 9
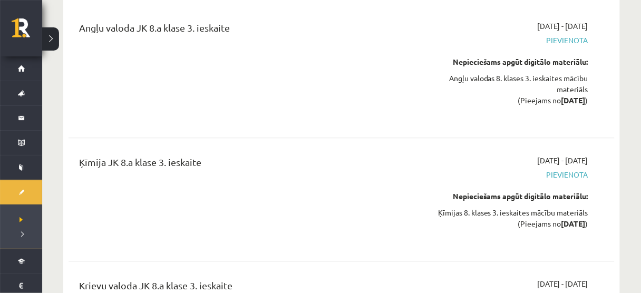
click at [147, 278] on div "Krievu valoda JK 8.a klase 3. ieskaite" at bounding box center [246, 288] width 334 height 20
